Goal: Task Accomplishment & Management: Use online tool/utility

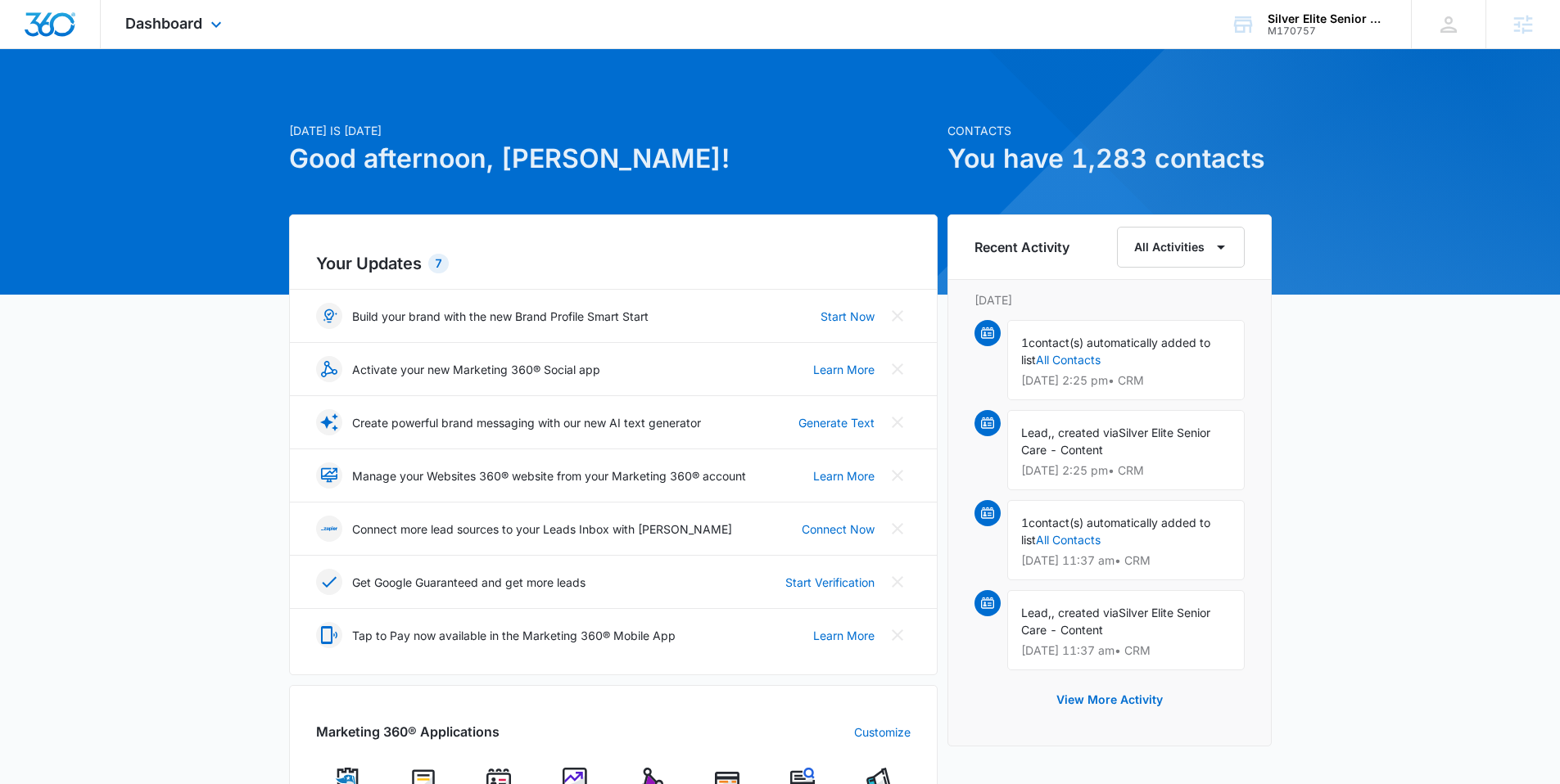
click at [180, 39] on div "Dashboard Apps Reputation Forms CRM Email Social Payments POS Content Ads Intel…" at bounding box center [176, 24] width 150 height 48
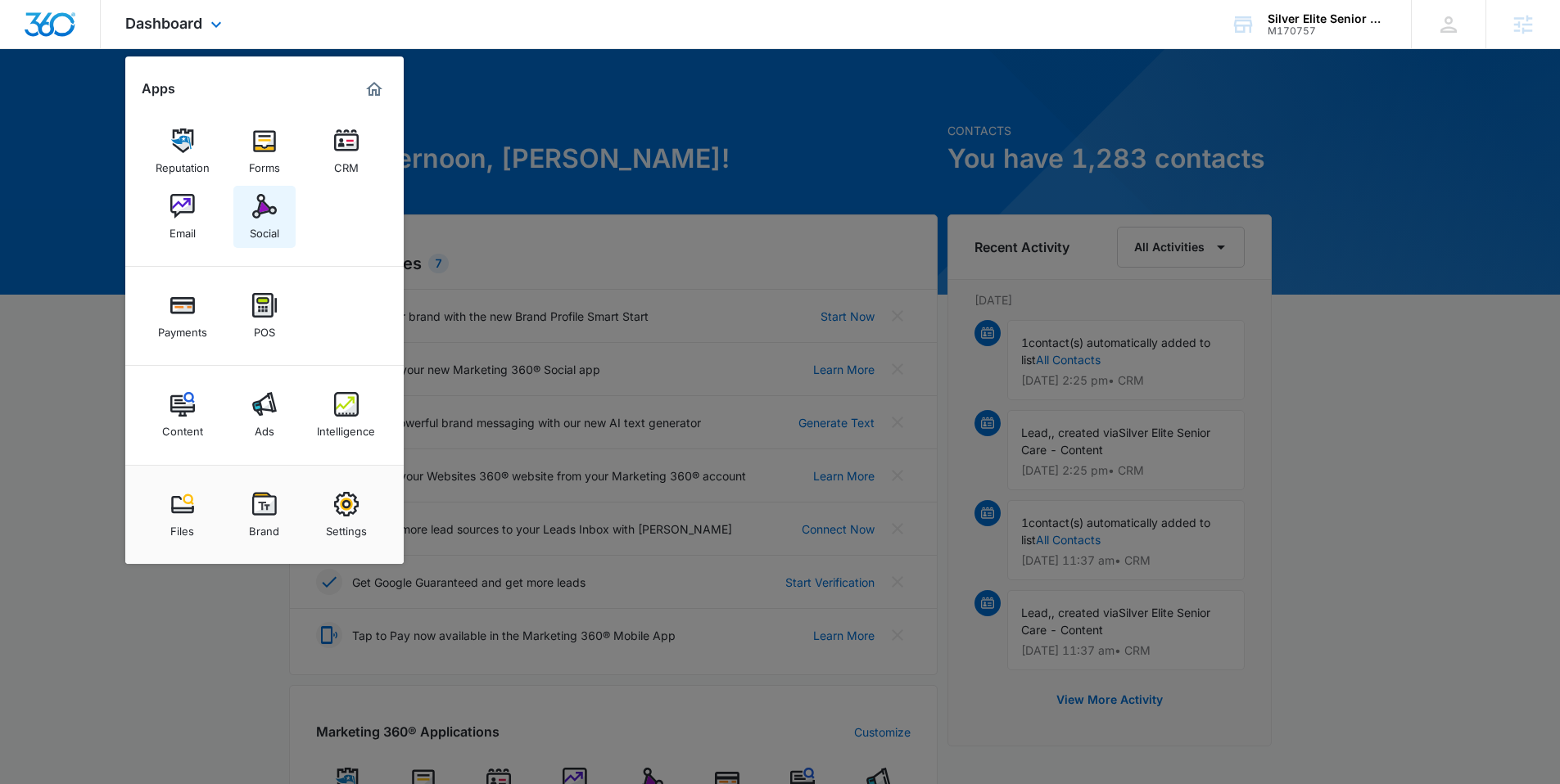
click at [273, 202] on img at bounding box center [264, 206] width 24 height 24
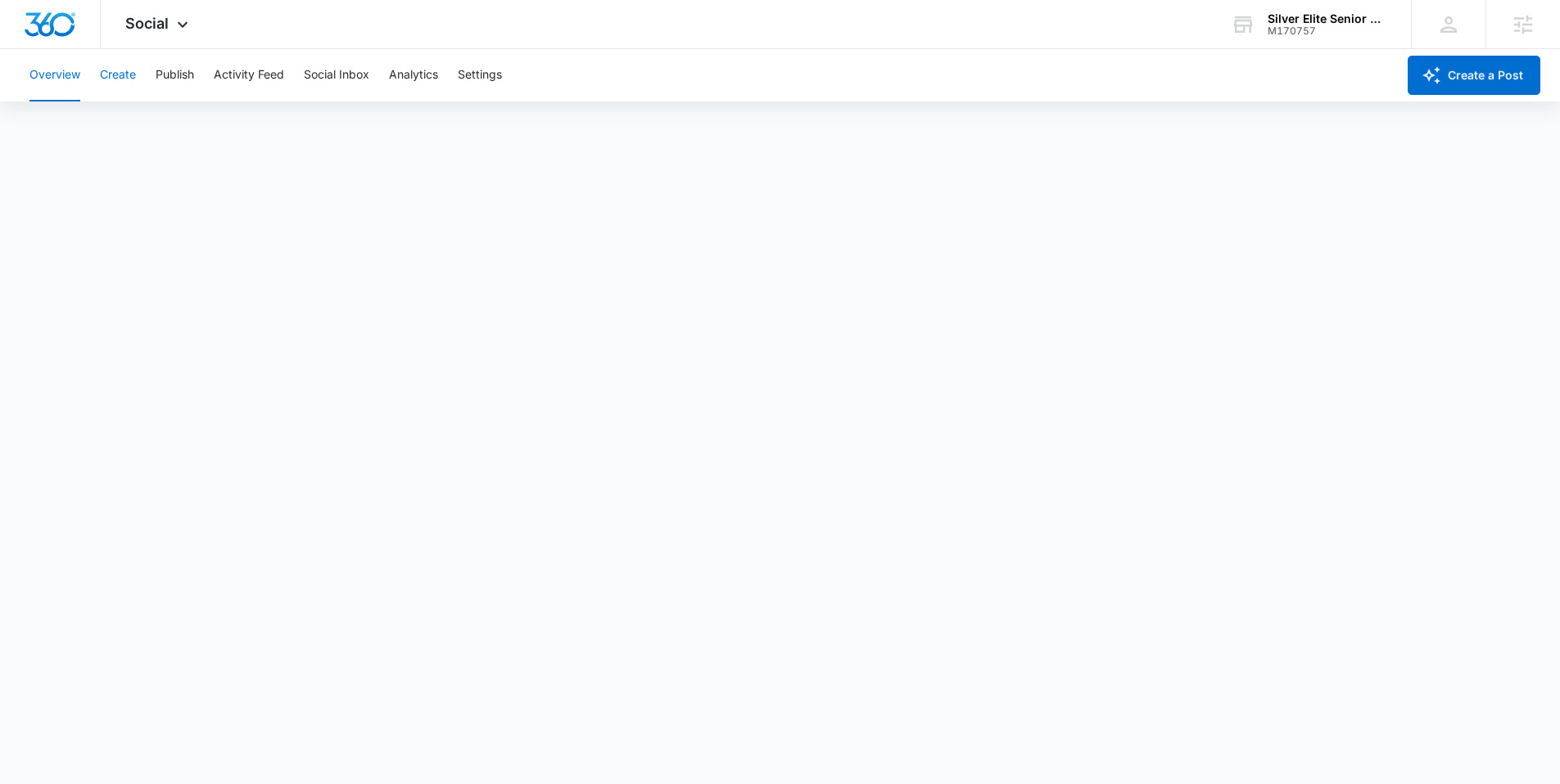
click at [119, 86] on button "Create" at bounding box center [118, 75] width 36 height 52
click at [173, 82] on button "Publish" at bounding box center [175, 75] width 39 height 52
